Goal: Task Accomplishment & Management: Manage account settings

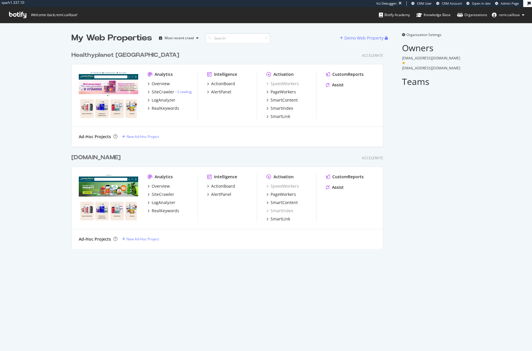
scroll to position [205, 316]
click at [104, 54] on div "Healthyplanet [GEOGRAPHIC_DATA]" at bounding box center [125, 55] width 108 height 8
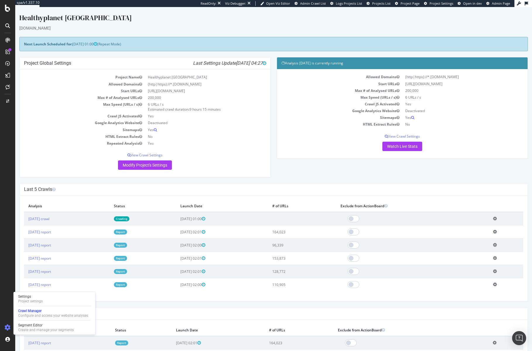
click at [77, 222] on td "[DATE] crawl" at bounding box center [66, 218] width 85 height 13
click at [49, 219] on link "[DATE] crawl" at bounding box center [38, 218] width 21 height 5
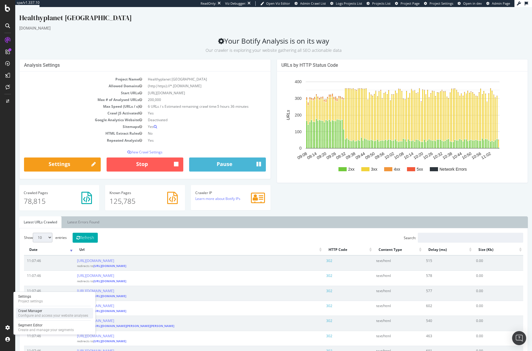
click at [29, 310] on div "Crawl Manager" at bounding box center [53, 310] width 70 height 5
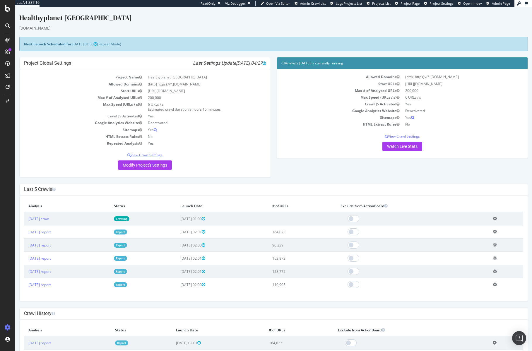
click at [162, 155] on p "View Crawl Settings" at bounding box center [145, 154] width 242 height 5
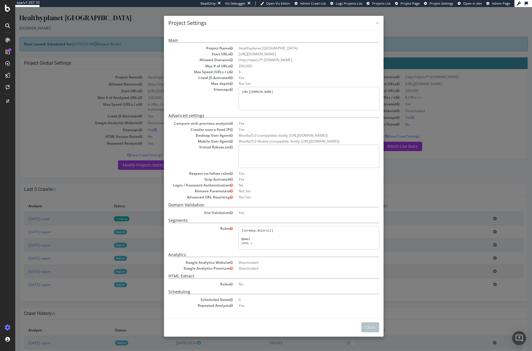
click at [84, 151] on div "× Close Project Settings Main Project Name Healthyplanet [GEOGRAPHIC_DATA] Star…" at bounding box center [273, 179] width 517 height 344
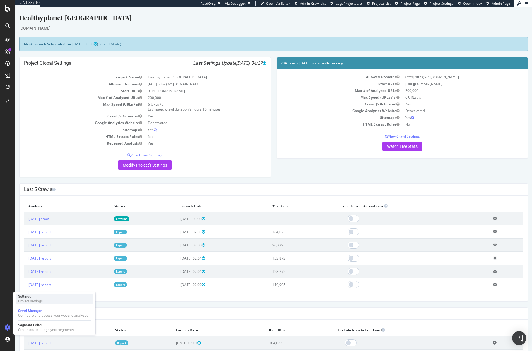
click at [26, 303] on div "Project settings" at bounding box center [30, 301] width 25 height 5
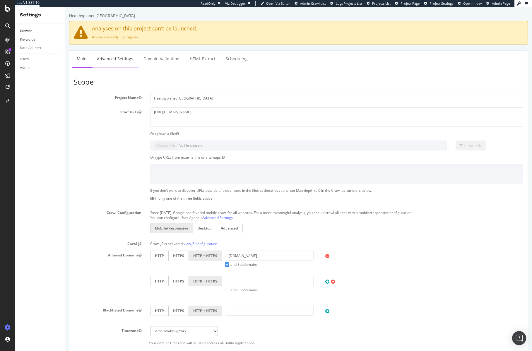
click at [120, 61] on link "Advanced Settings" at bounding box center [114, 59] width 45 height 16
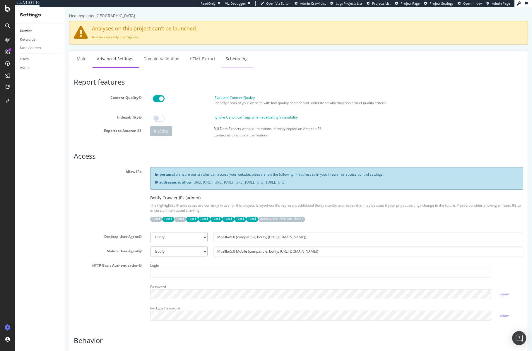
click at [235, 61] on link "Scheduling" at bounding box center [236, 59] width 31 height 16
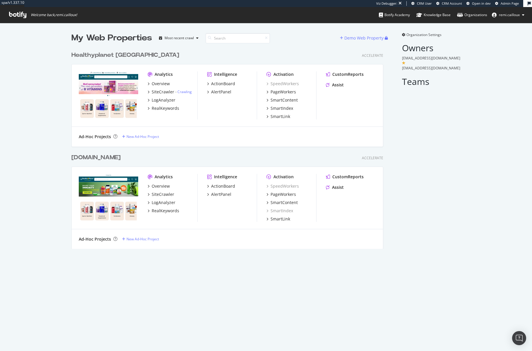
scroll to position [205, 316]
click at [109, 155] on div "[DOMAIN_NAME]" at bounding box center [95, 157] width 49 height 8
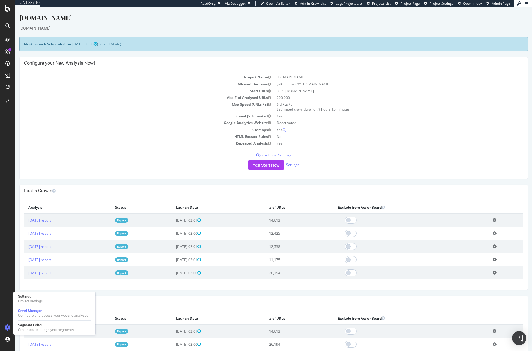
click at [27, 304] on div "Settings Project settings Crawl Manager Configure and access your website analy…" at bounding box center [54, 313] width 82 height 43
click at [27, 294] on div "Settings" at bounding box center [30, 296] width 25 height 5
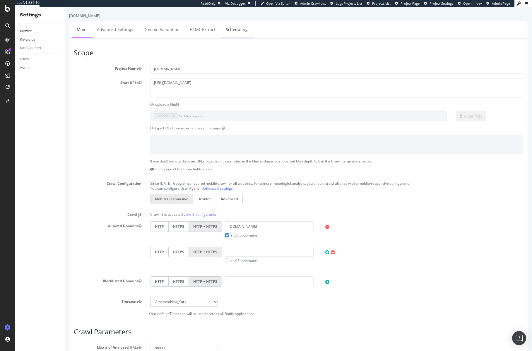
click at [233, 30] on link "Scheduling" at bounding box center [236, 29] width 31 height 16
